Goal: Go to known website: Access a specific website the user already knows

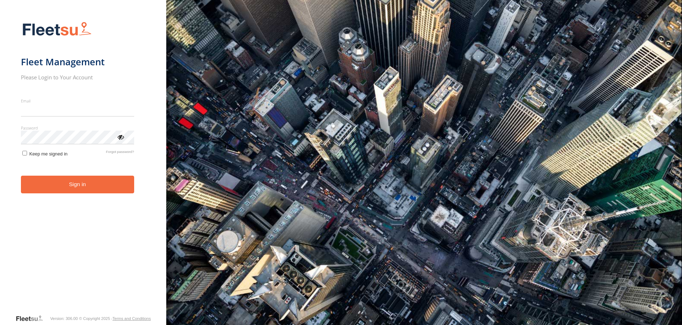
type input "**********"
click at [107, 193] on button "Sign in" at bounding box center [77, 185] width 113 height 18
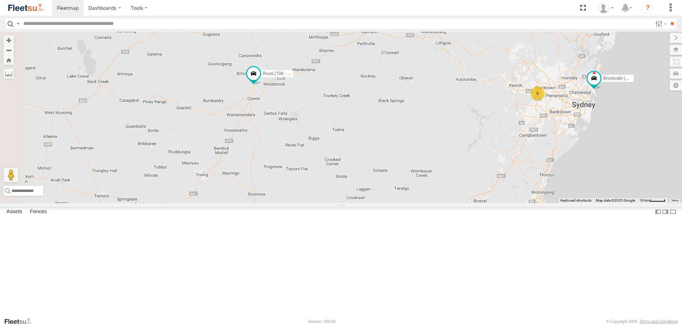
drag, startPoint x: 292, startPoint y: 106, endPoint x: 376, endPoint y: 181, distance: 112.7
click at [376, 181] on div "Brookvale (T10 - [PERSON_NAME]) Rural (T08 - [PERSON_NAME]) 3 Revesby (T07 - [P…" at bounding box center [341, 117] width 682 height 171
